Goal: Task Accomplishment & Management: Use online tool/utility

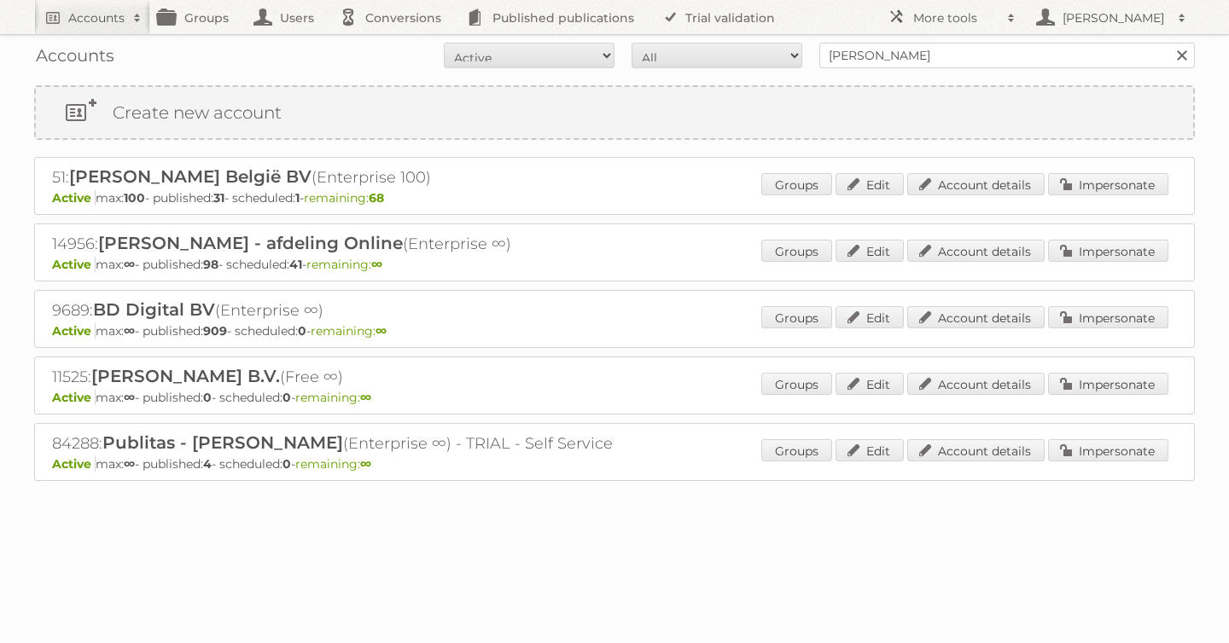
type input "winston"
click at [1168, 43] on input "Search" at bounding box center [1181, 56] width 26 height 26
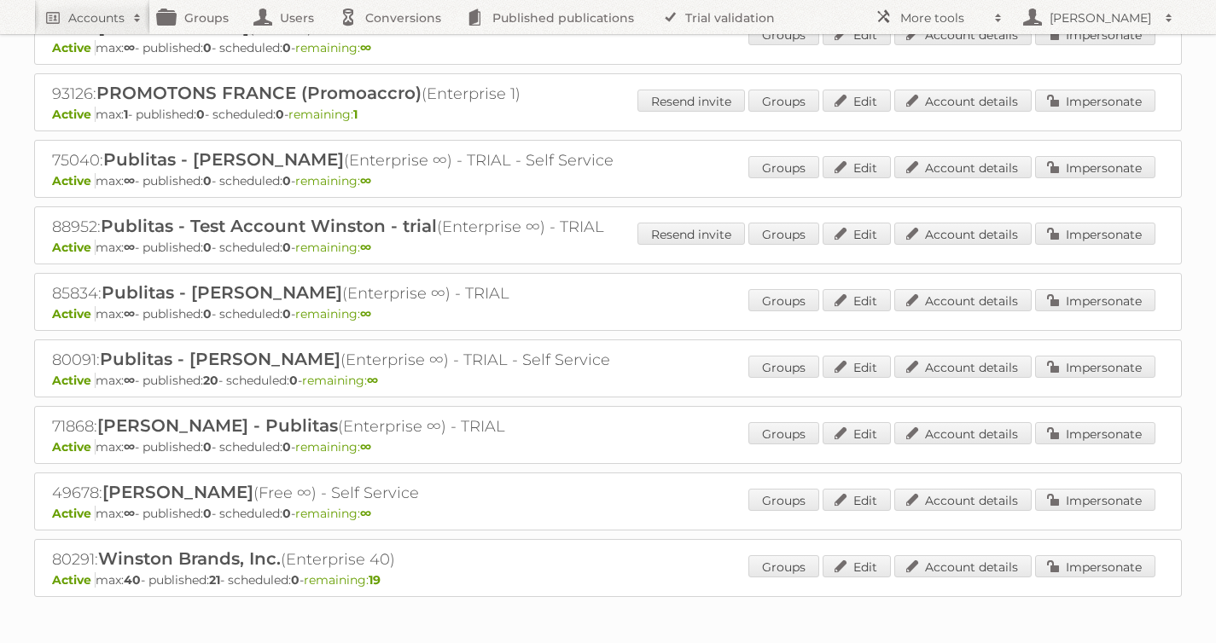
scroll to position [219, 0]
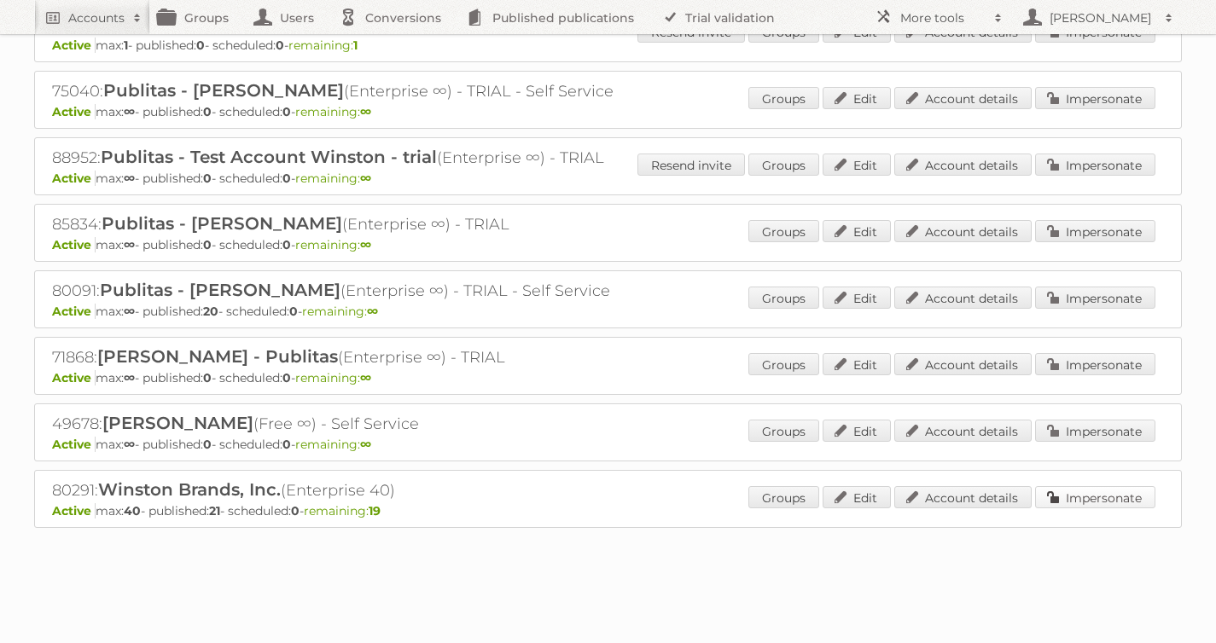
click at [1117, 491] on link "Impersonate" at bounding box center [1095, 497] width 120 height 22
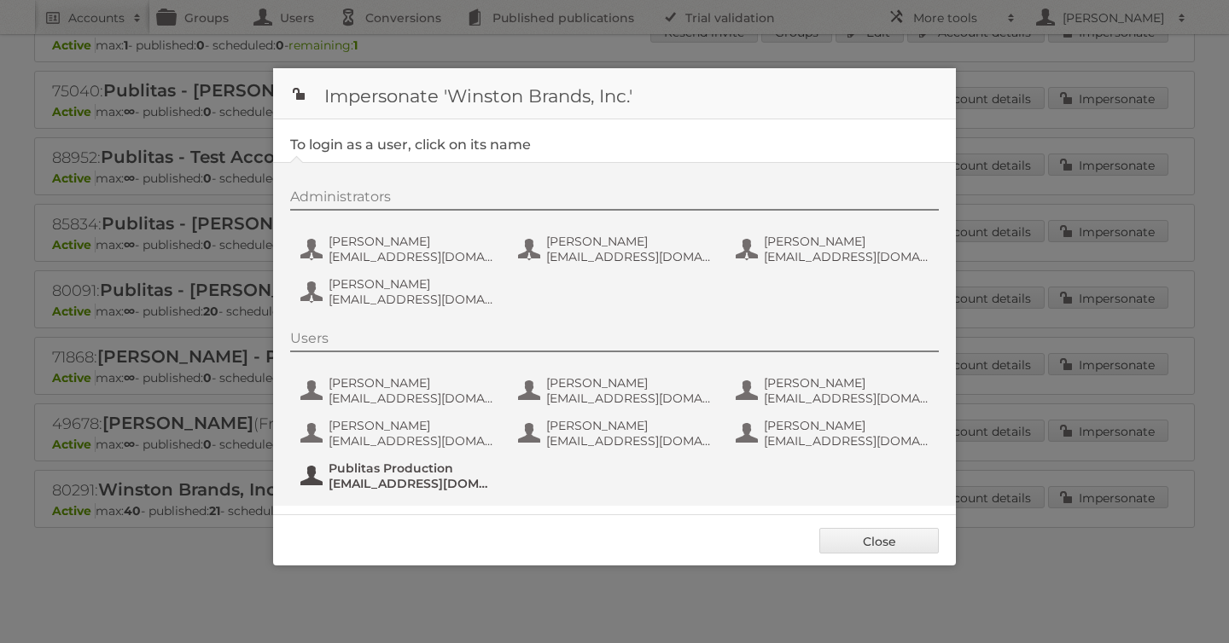
click at [393, 478] on span "fs+winston@publitas.com" at bounding box center [411, 483] width 166 height 15
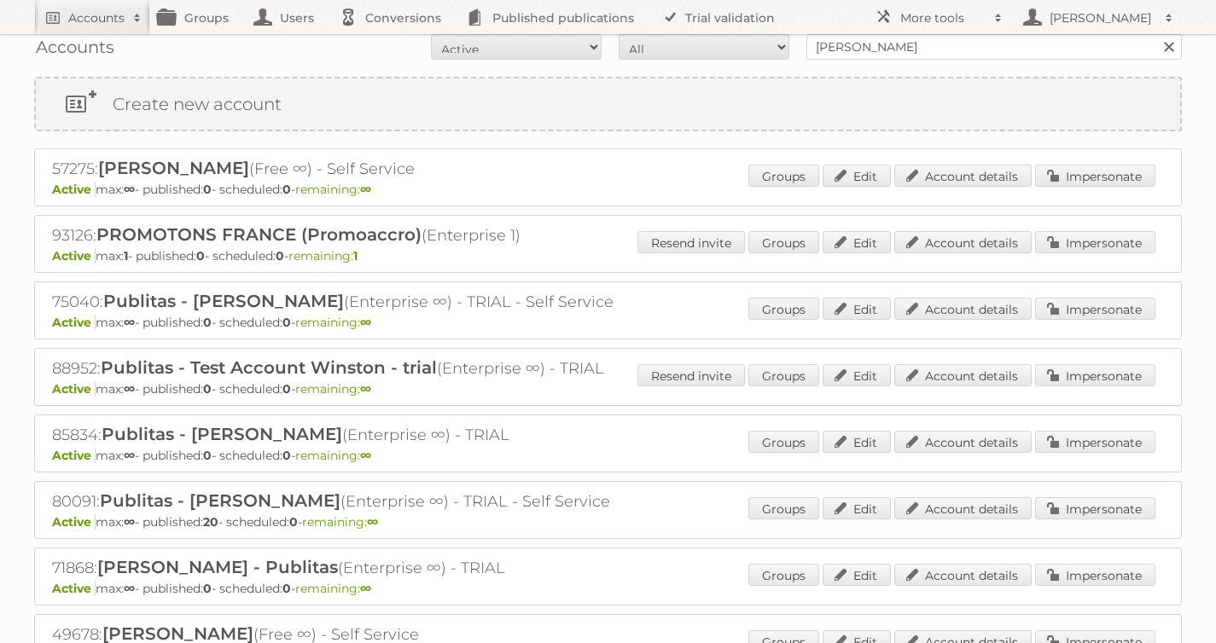
scroll to position [0, 0]
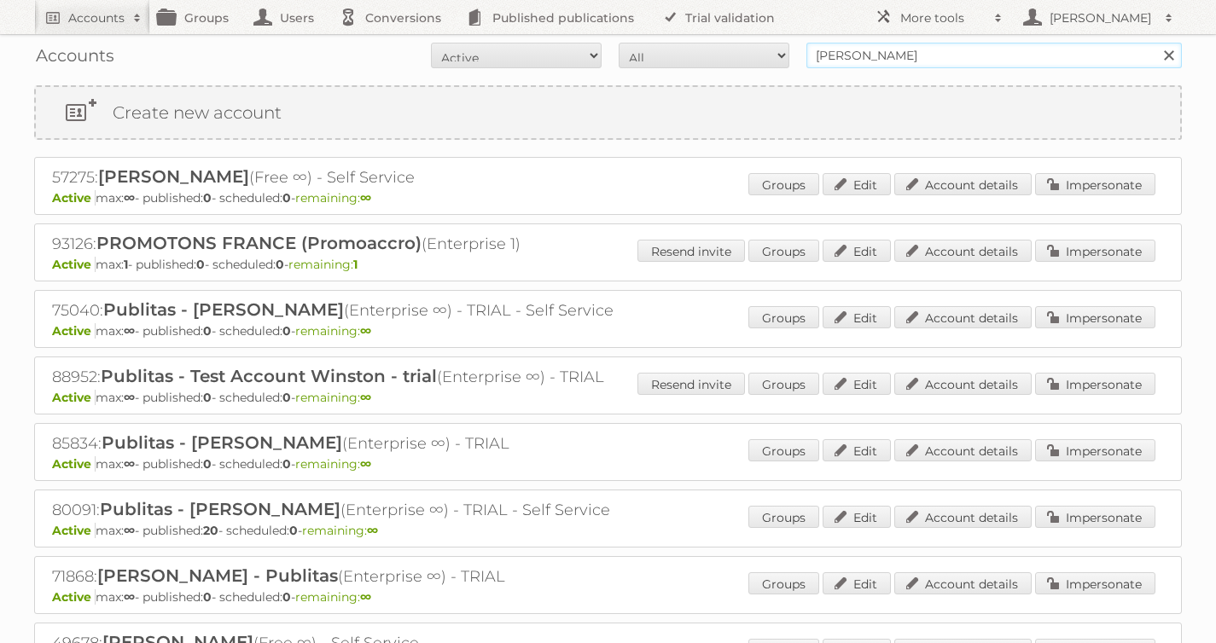
drag, startPoint x: 881, startPoint y: 61, endPoint x: 390, endPoint y: 47, distance: 491.7
click at [479, 47] on form "All Active Expired Pending All Paid Trials Self service winston Search" at bounding box center [608, 56] width 1148 height 26
type input "carrefour [GEOGRAPHIC_DATA]"
click at [1155, 43] on input "Search" at bounding box center [1168, 56] width 26 height 26
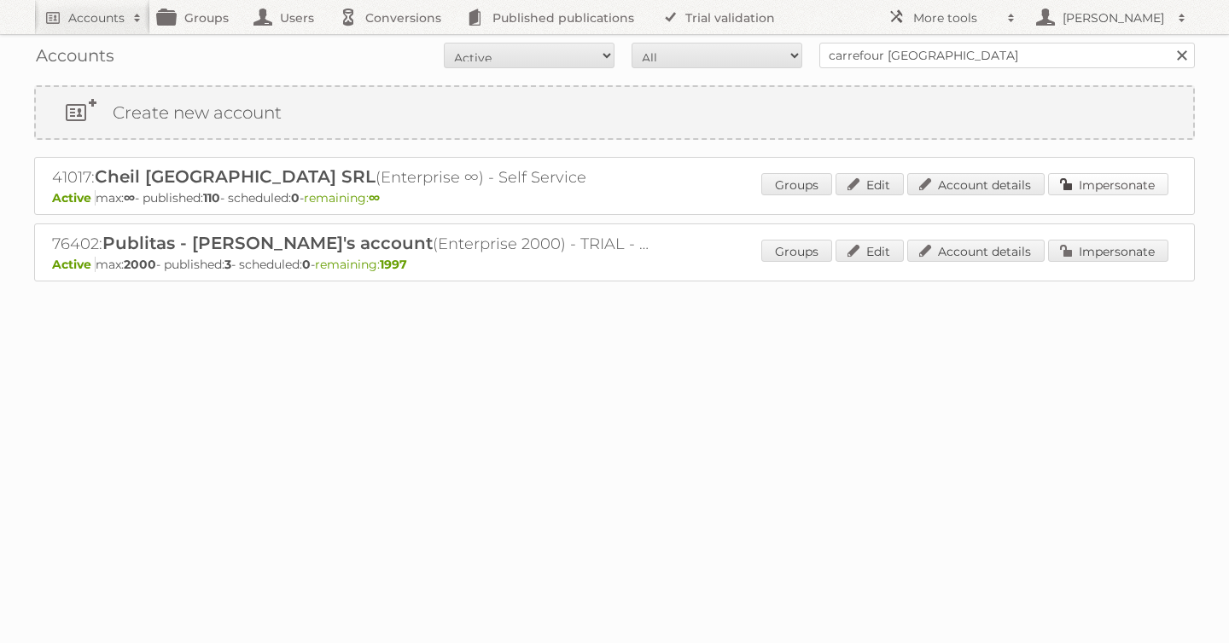
click at [1122, 186] on link "Impersonate" at bounding box center [1108, 184] width 120 height 22
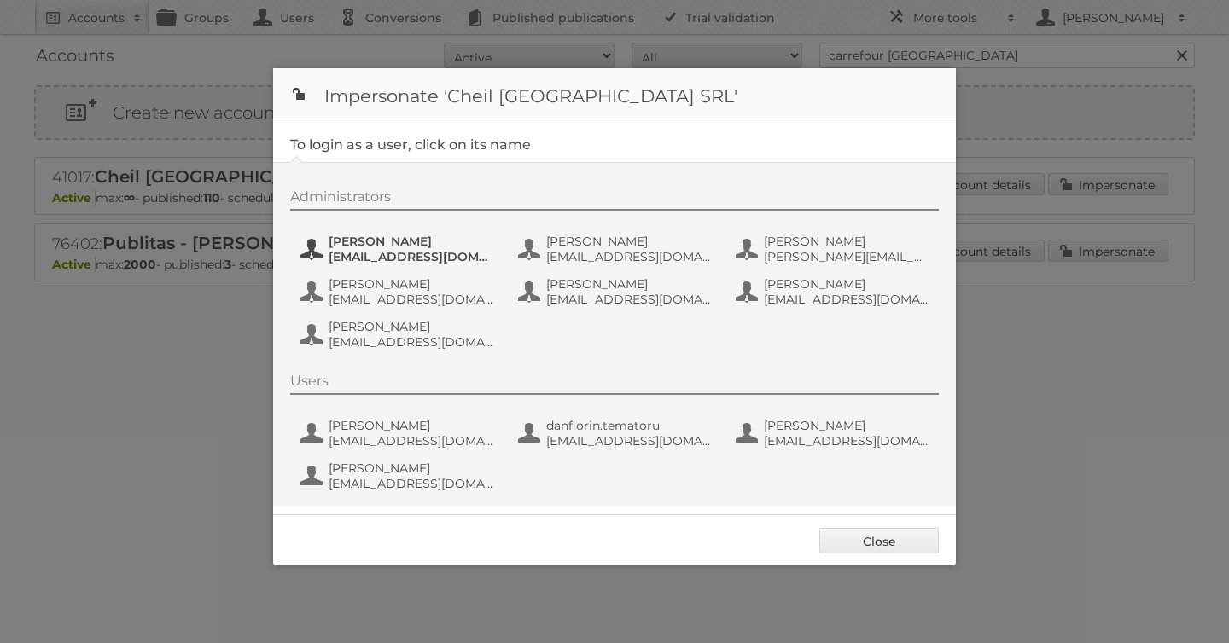
click at [363, 233] on button "[PERSON_NAME] [PERSON_NAME][EMAIL_ADDRESS][DOMAIN_NAME]" at bounding box center [399, 249] width 201 height 34
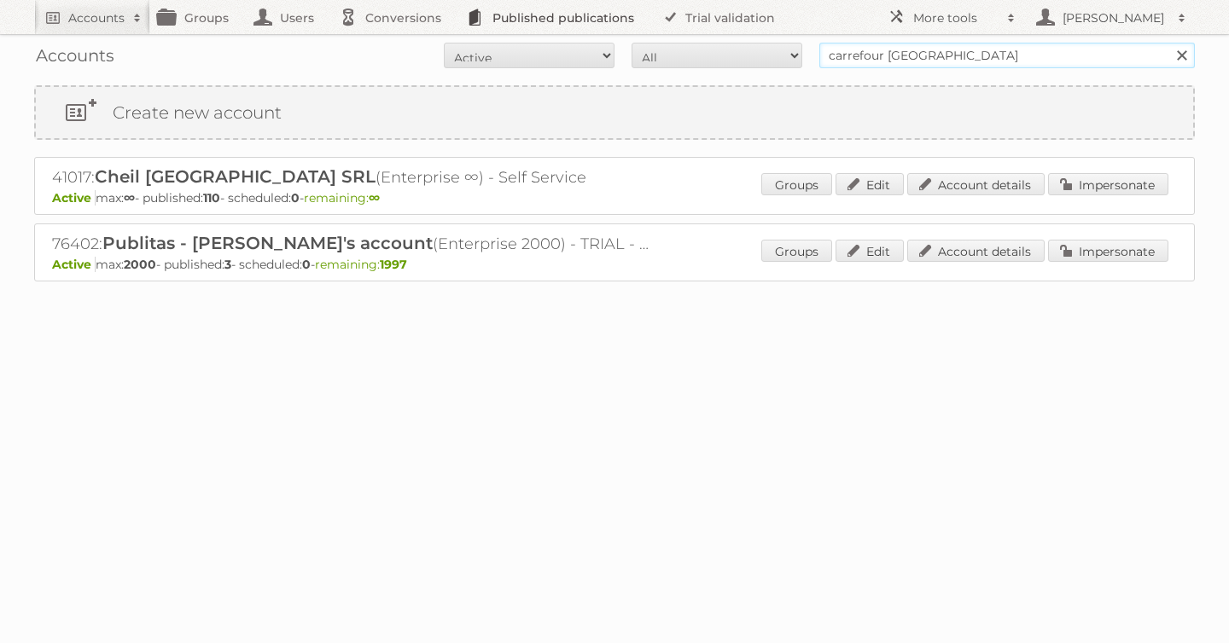
drag, startPoint x: 833, startPoint y: 44, endPoint x: 618, endPoint y: 27, distance: 215.6
click at [653, 27] on body "Accounts Search Advanced Search Create new account Groups Users Conversions Pub…" at bounding box center [614, 321] width 1229 height 643
type input "[PERSON_NAME]"
click at [1168, 43] on input "Search" at bounding box center [1181, 56] width 26 height 26
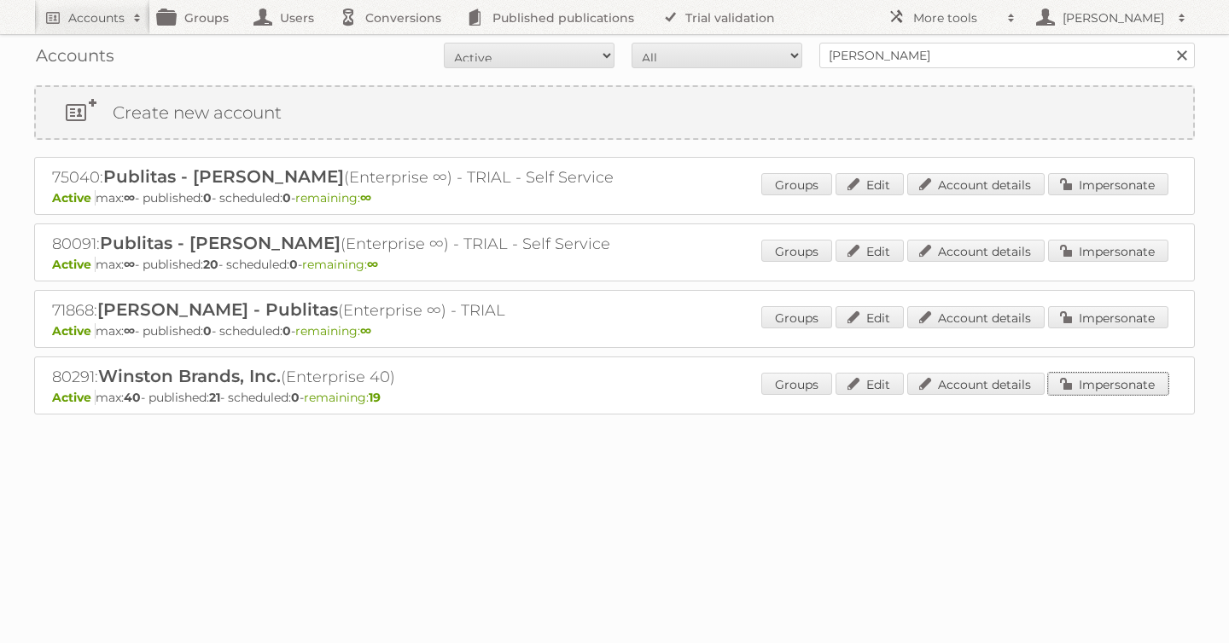
click at [1094, 375] on link "Impersonate" at bounding box center [1108, 384] width 120 height 22
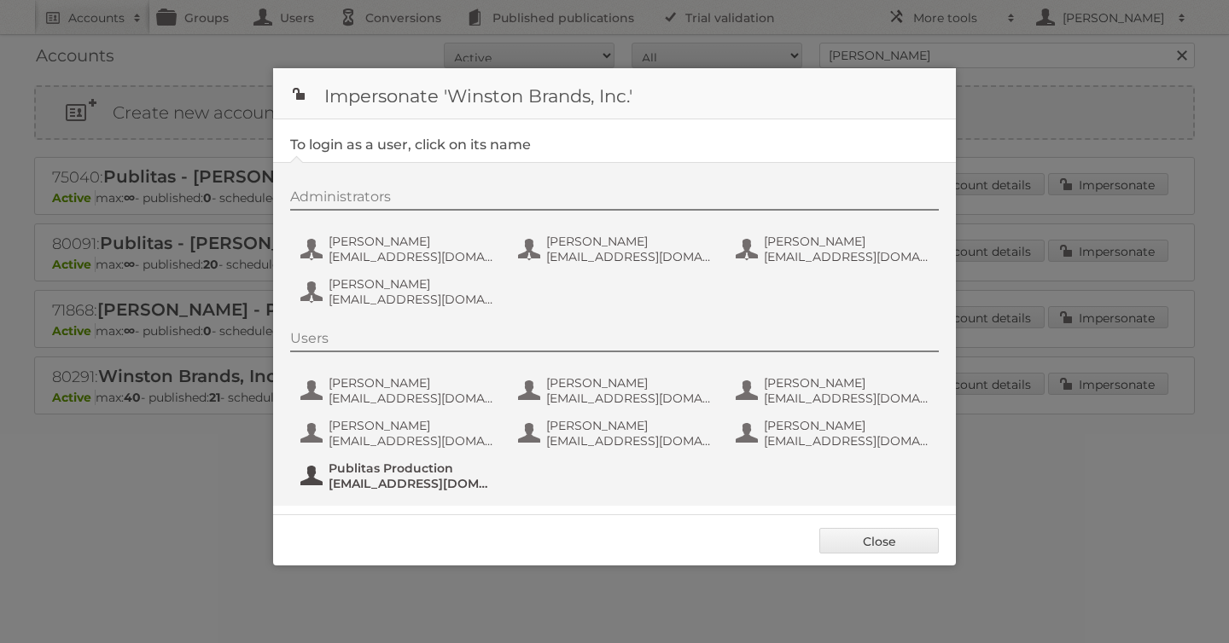
click at [360, 481] on span "fs+winston@publitas.com" at bounding box center [411, 483] width 166 height 15
